Goal: Task Accomplishment & Management: Manage account settings

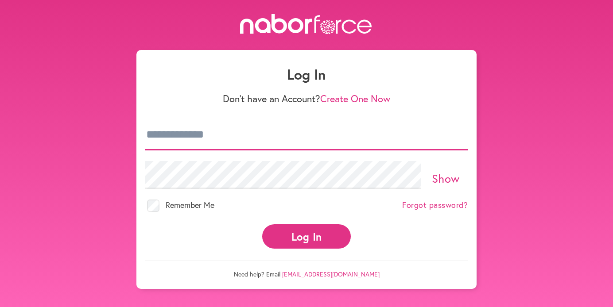
type input "**********"
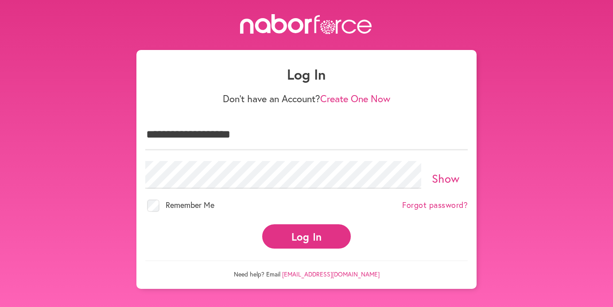
click at [319, 233] on button "Log In" at bounding box center [306, 237] width 89 height 24
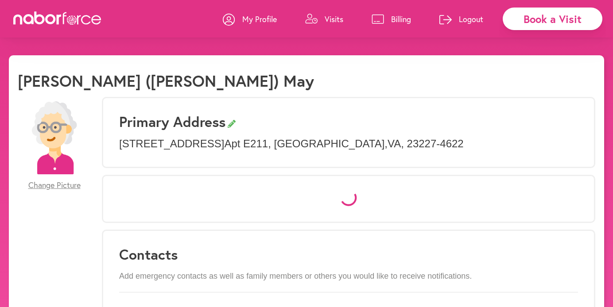
select select "*"
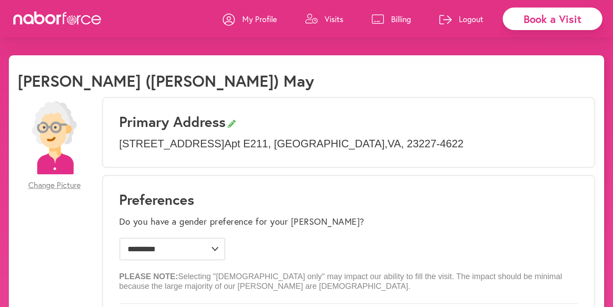
click at [520, 23] on div "Book a Visit" at bounding box center [553, 19] width 100 height 23
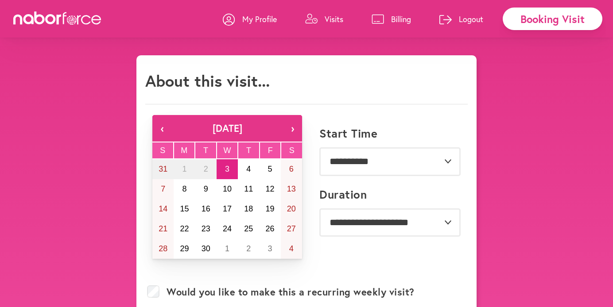
click at [326, 19] on p "Visits" at bounding box center [334, 19] width 19 height 11
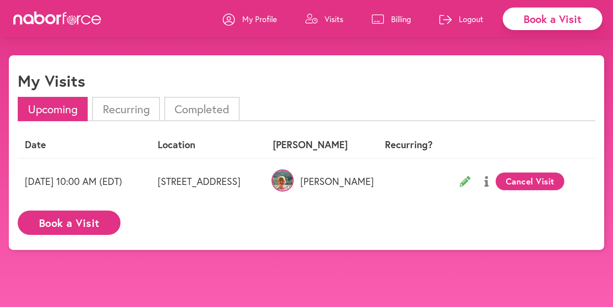
click at [552, 183] on button "Cancel Visit" at bounding box center [530, 182] width 69 height 18
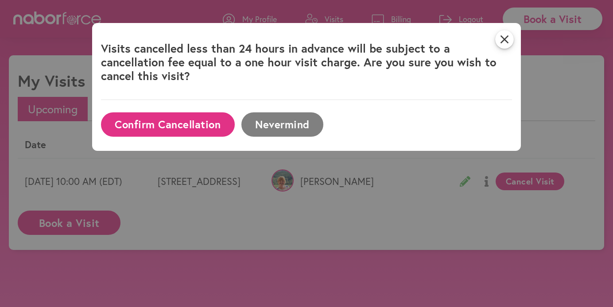
click at [170, 120] on button "Confirm Cancellation" at bounding box center [168, 125] width 134 height 24
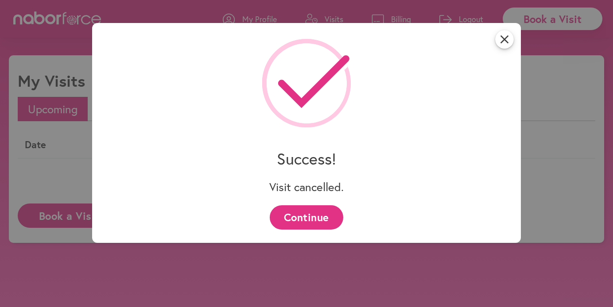
click at [320, 218] on button "Continue" at bounding box center [306, 218] width 73 height 24
